Goal: Transaction & Acquisition: Purchase product/service

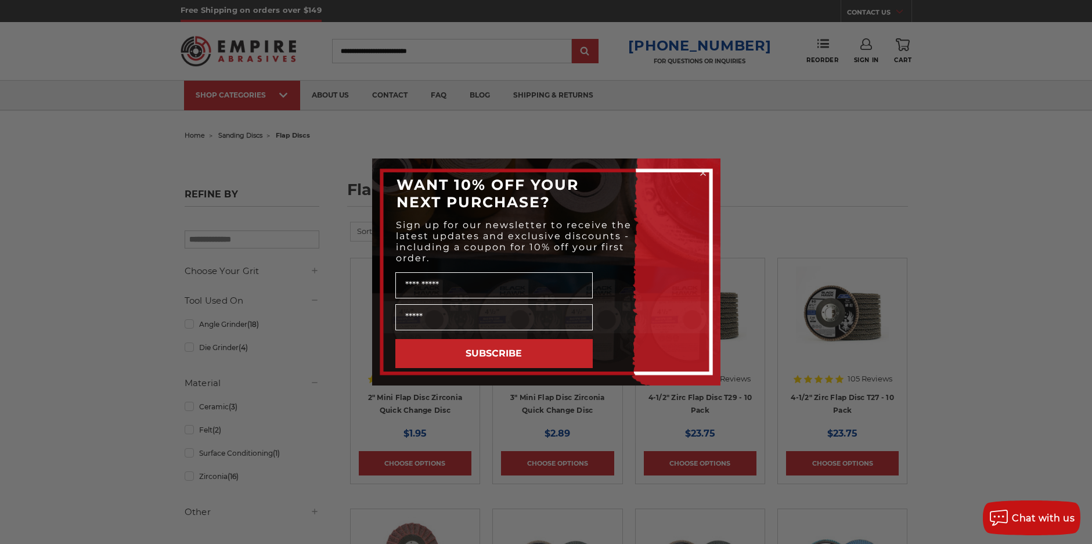
click at [701, 172] on circle "Close dialog" at bounding box center [702, 173] width 11 height 11
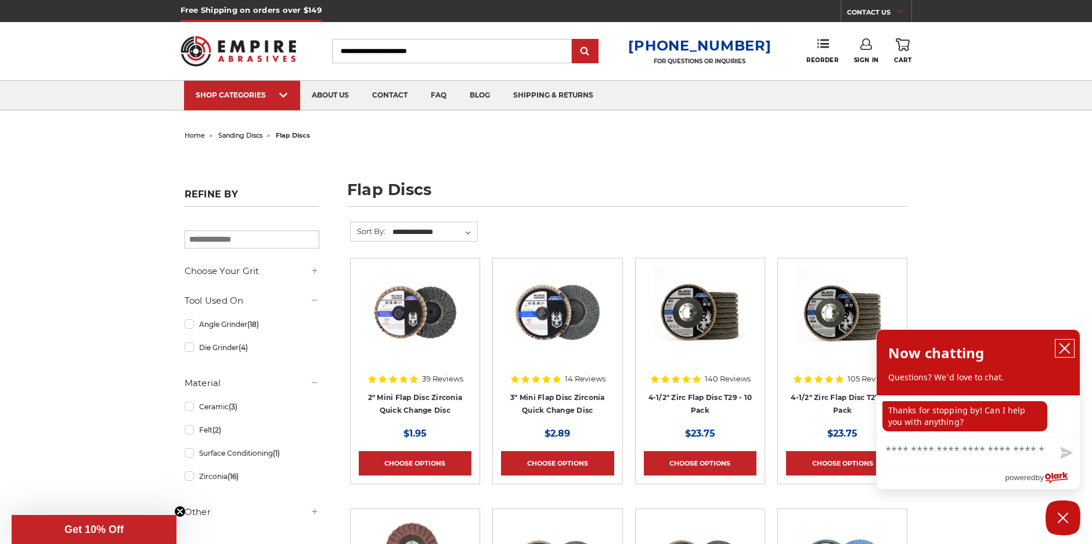
click at [1071, 349] on button "close chatbox" at bounding box center [1065, 348] width 19 height 17
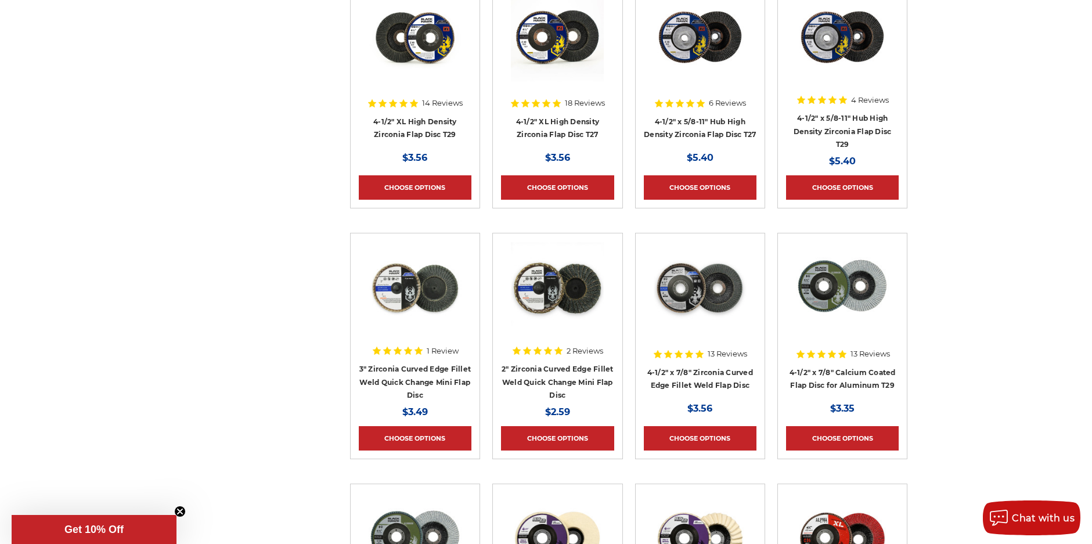
scroll to position [813, 0]
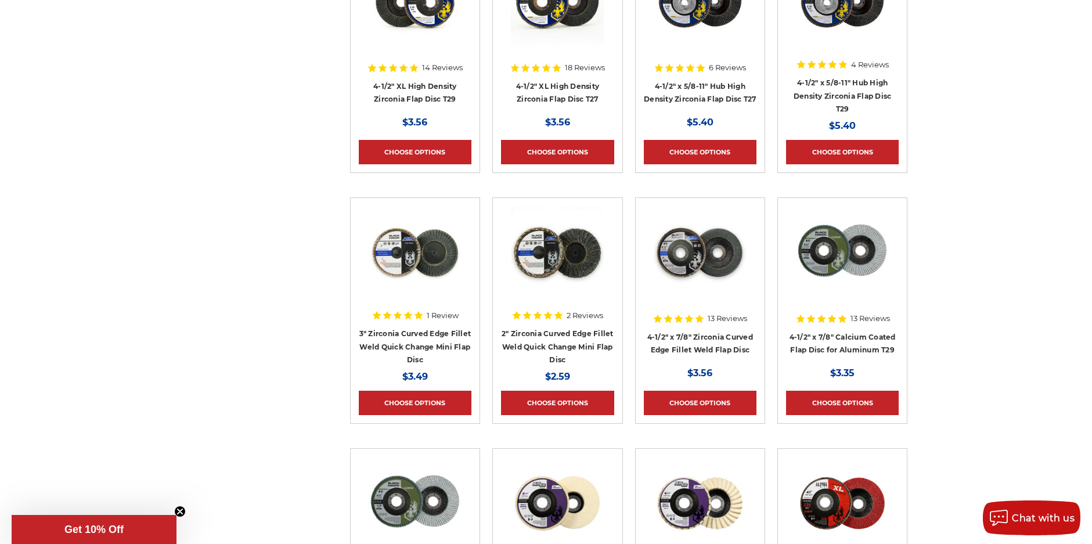
click at [562, 266] on img at bounding box center [557, 252] width 93 height 93
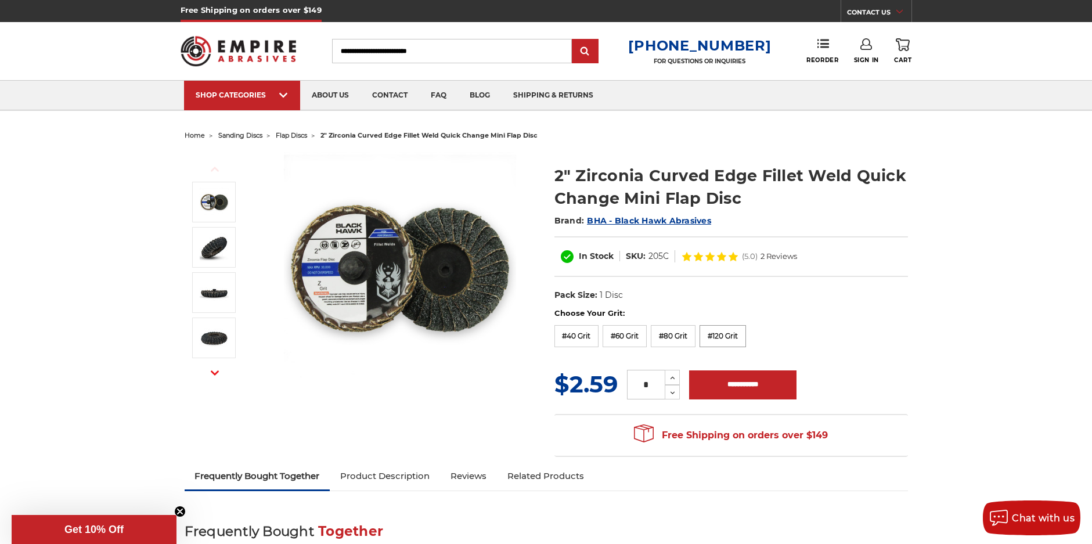
click at [737, 336] on label "#120 Grit" at bounding box center [723, 336] width 46 height 22
